Goal: Task Accomplishment & Management: Manage account settings

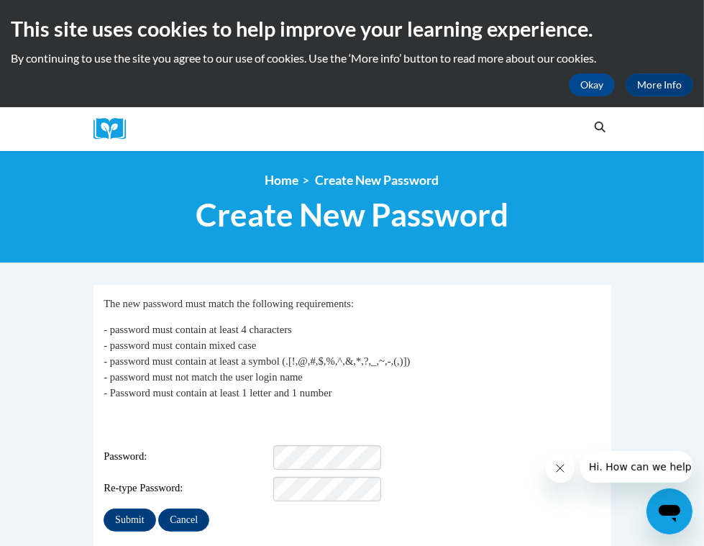
click at [342, 445] on div "Password:" at bounding box center [352, 457] width 497 height 24
click at [104, 515] on input "Submit" at bounding box center [130, 520] width 52 height 23
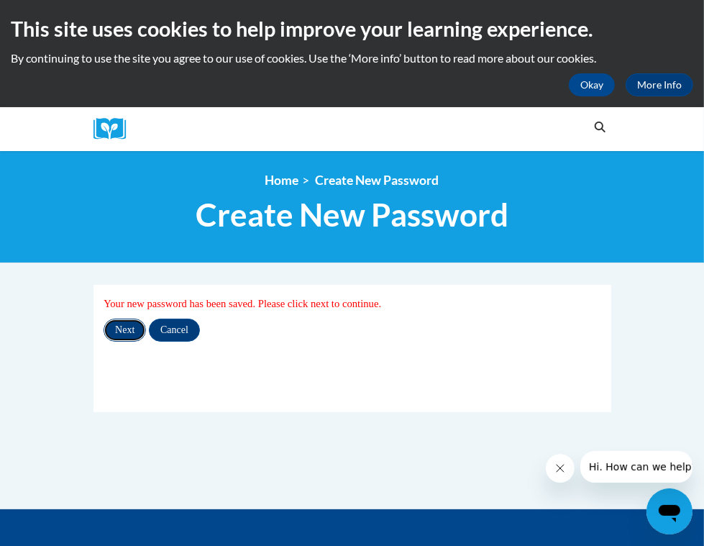
click at [104, 335] on input "Next" at bounding box center [125, 330] width 42 height 23
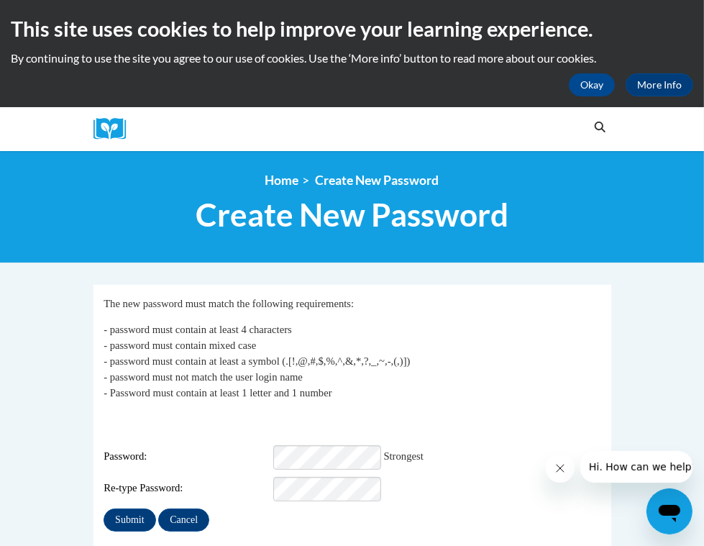
click at [193, 509] on div "Submit Cancel" at bounding box center [352, 520] width 497 height 23
click at [104, 511] on input "Submit" at bounding box center [130, 520] width 52 height 23
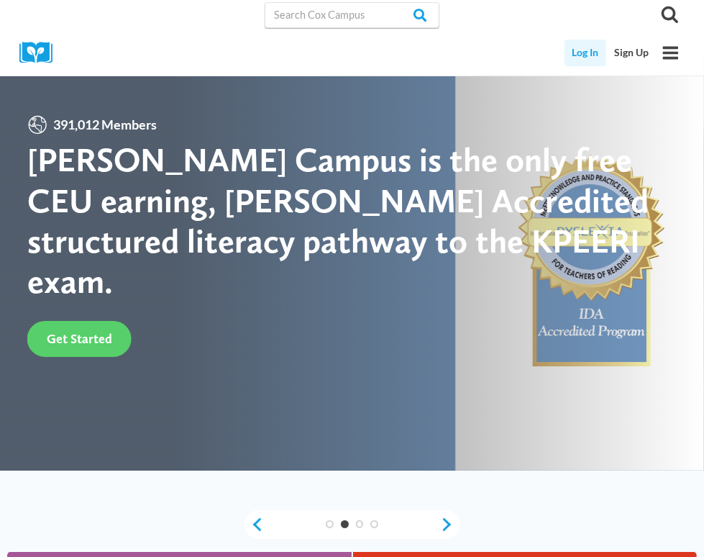
click at [584, 55] on link "Log In" at bounding box center [586, 53] width 42 height 27
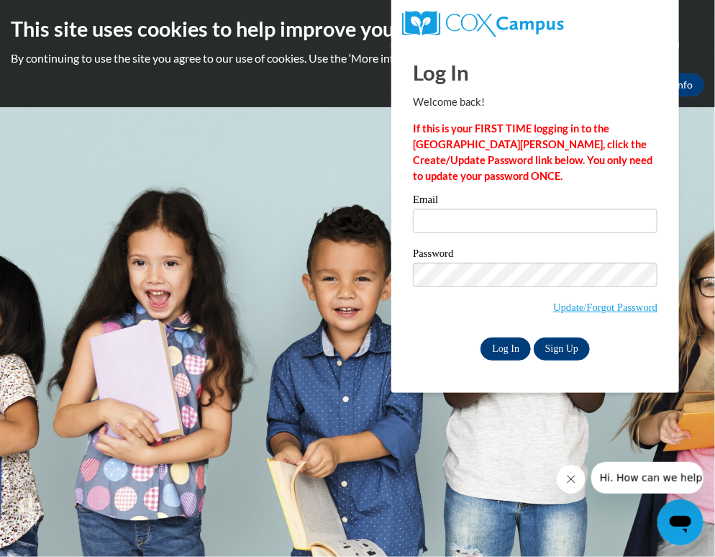
type input "[EMAIL_ADDRESS][DOMAIN_NAME]"
click at [503, 350] on input "Log In" at bounding box center [506, 348] width 50 height 23
